Goal: Information Seeking & Learning: Learn about a topic

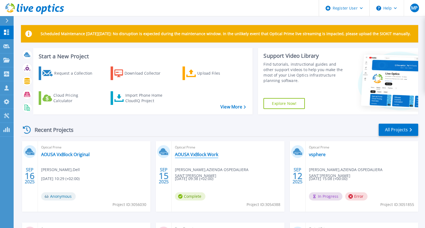
click at [203, 157] on link "AOUSA VxBlock Work" at bounding box center [196, 154] width 43 height 5
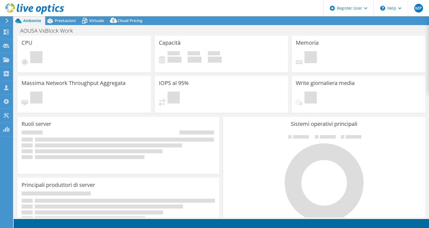
select select "EUFrankfurt"
select select "USD"
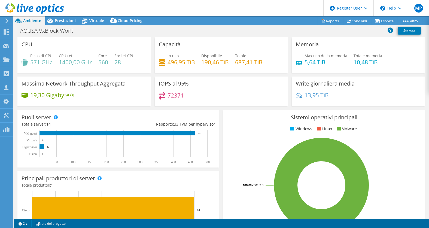
drag, startPoint x: 53, startPoint y: 63, endPoint x: 47, endPoint y: 63, distance: 5.7
click at [47, 63] on h4 "571 GHz" at bounding box center [41, 62] width 22 height 6
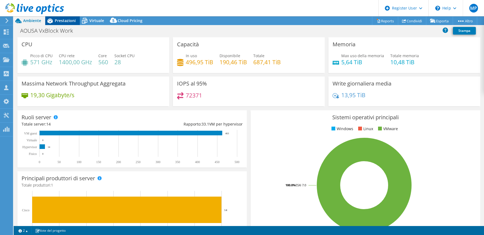
click at [52, 23] on icon at bounding box center [50, 21] width 10 height 10
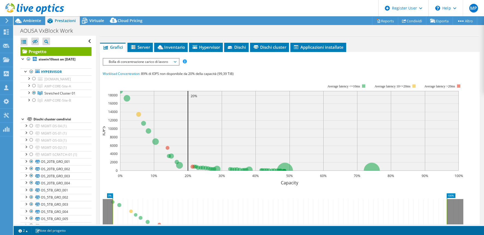
scroll to position [109, 0]
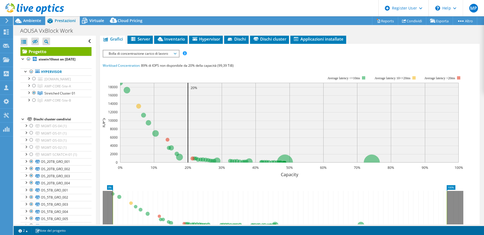
click at [173, 54] on span "Bolla di concentrazione carico di lavoro" at bounding box center [141, 53] width 70 height 7
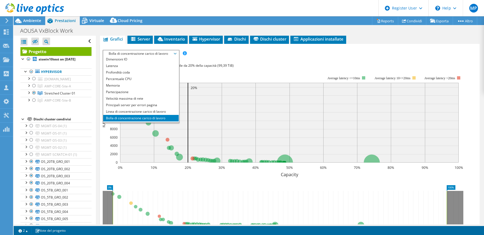
scroll to position [20, 0]
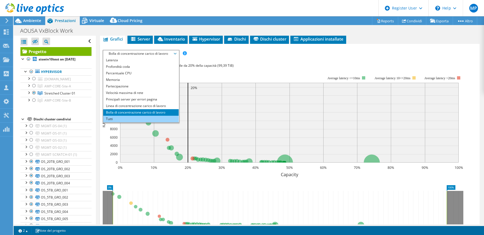
click at [135, 117] on li "Tutti" at bounding box center [141, 119] width 76 height 7
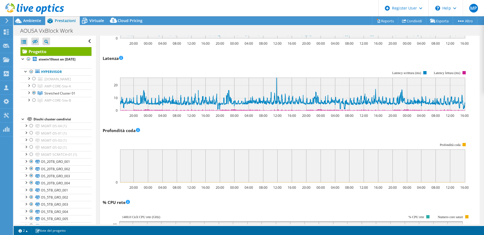
scroll to position [436, 0]
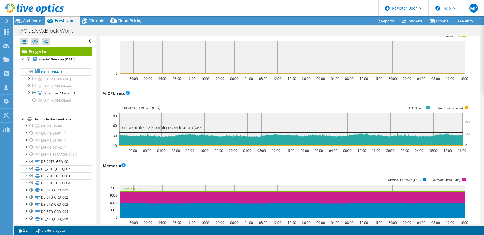
drag, startPoint x: 172, startPoint y: 164, endPoint x: 149, endPoint y: 162, distance: 22.8
click at [149, 162] on div "Memoria 20:00 00:00 04:00 08:00 12:00 16:00 20:00 00:00 04:00 08:00 12:00 16:00…" at bounding box center [290, 193] width 375 height 64
click at [144, 166] on div "Memoria 20:00 00:00 04:00 08:00 12:00 16:00 20:00 00:00 04:00 08:00 12:00 16:00…" at bounding box center [290, 193] width 375 height 64
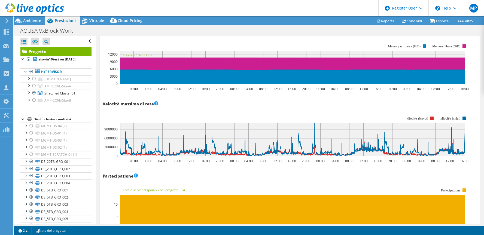
scroll to position [600, 0]
